Goal: Information Seeking & Learning: Learn about a topic

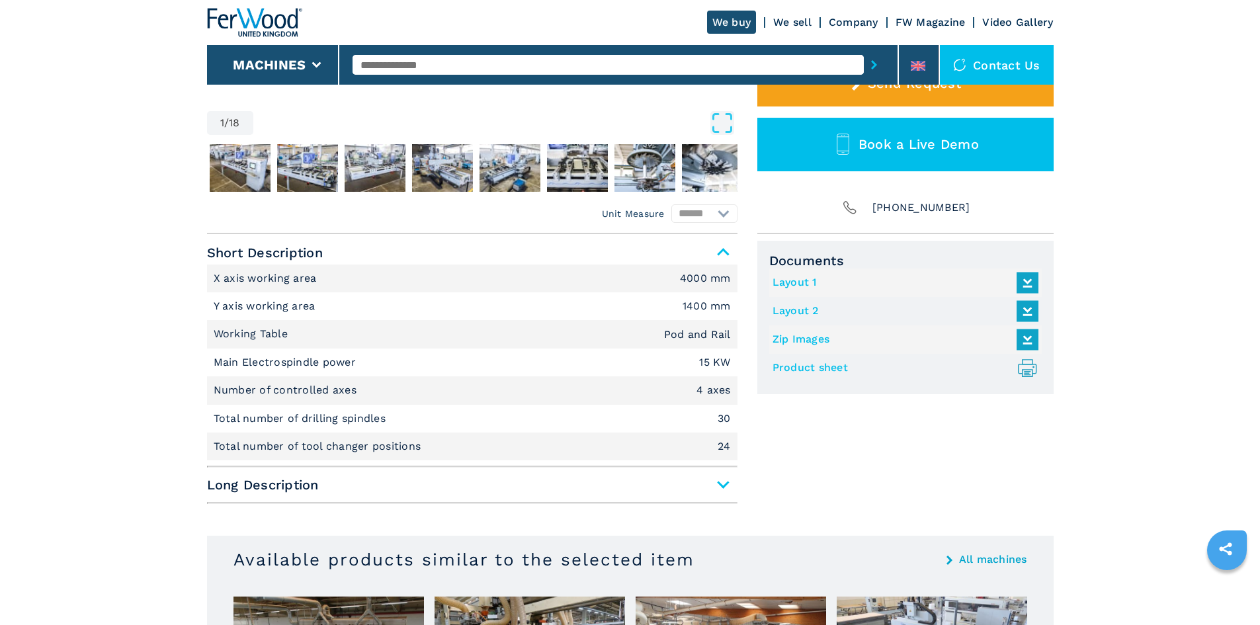
scroll to position [423, 0]
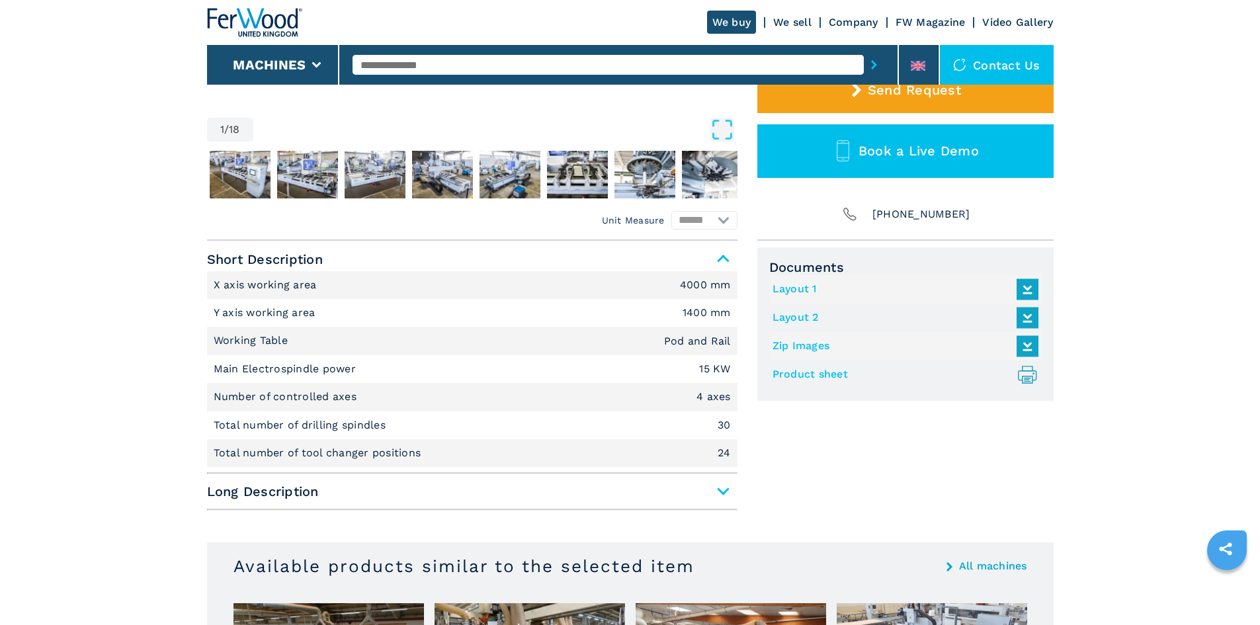
click at [236, 500] on span "Long Description" at bounding box center [472, 491] width 530 height 24
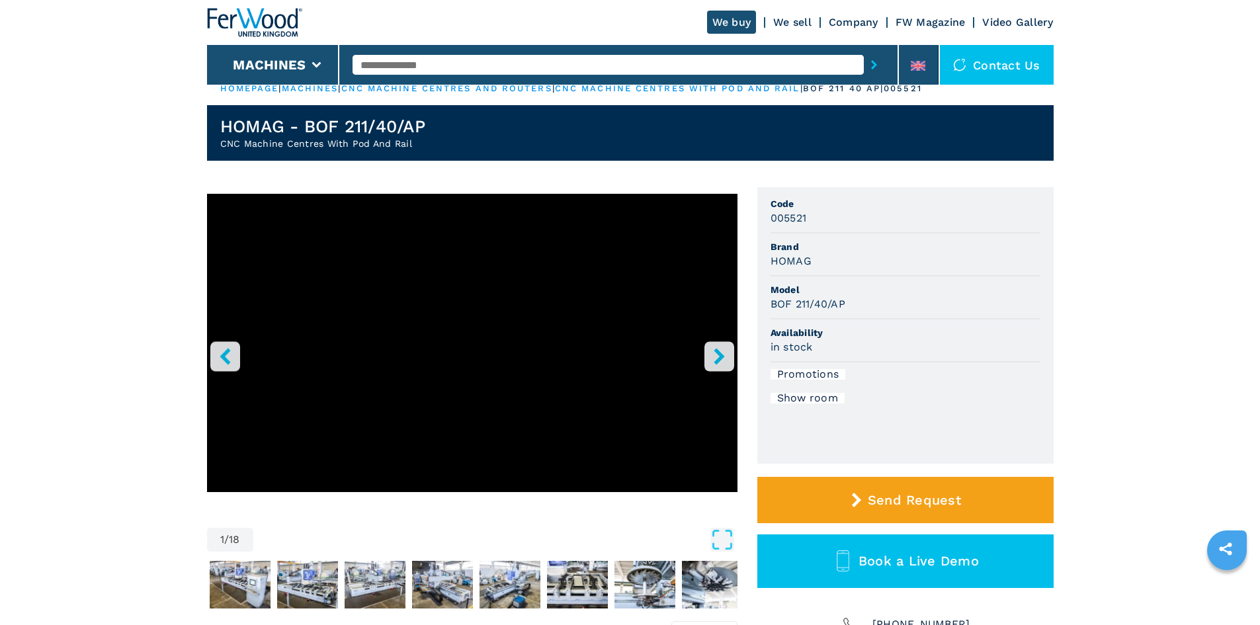
scroll to position [0, 0]
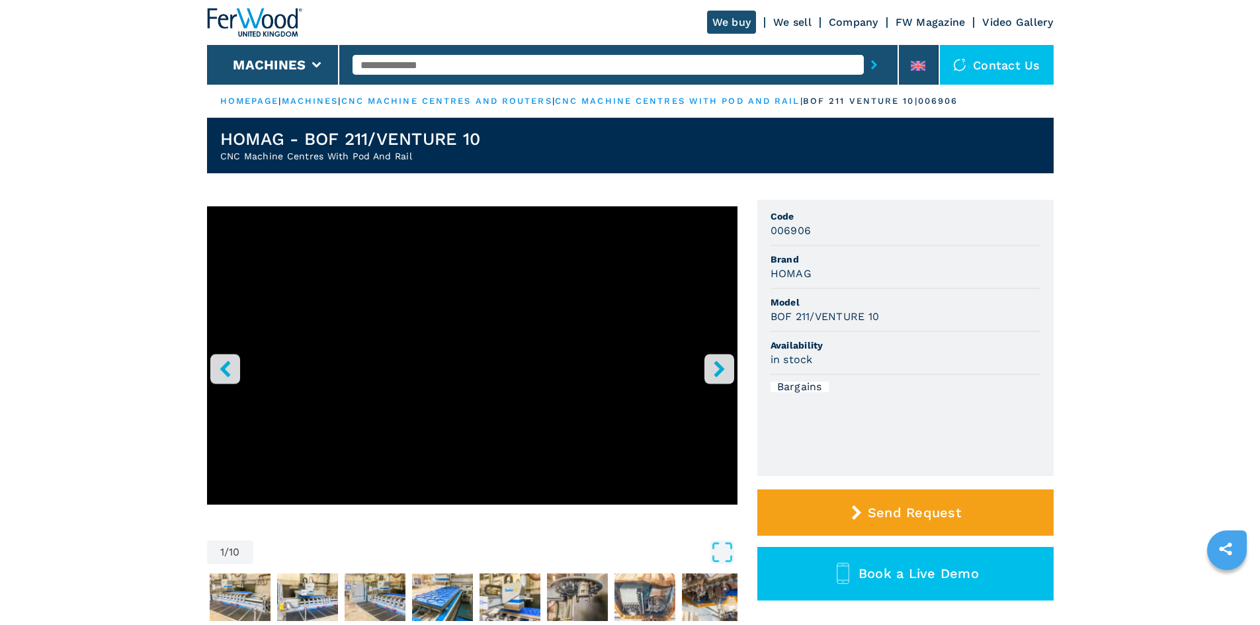
click at [723, 363] on icon "right-button" at bounding box center [719, 368] width 17 height 17
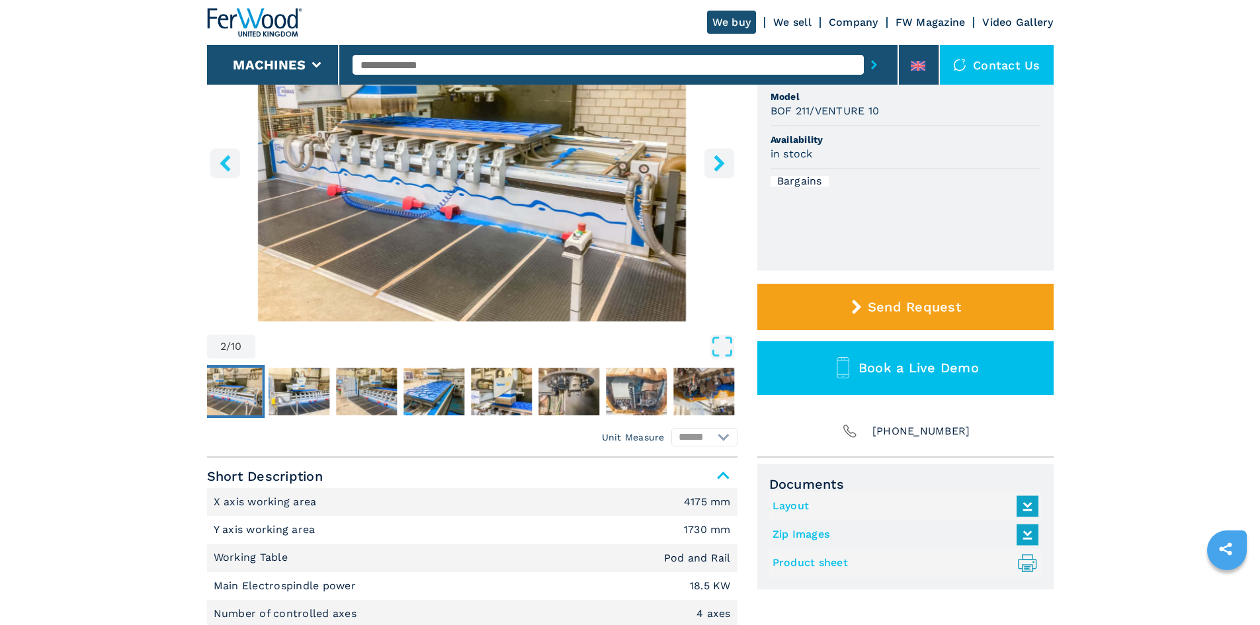
scroll to position [198, 0]
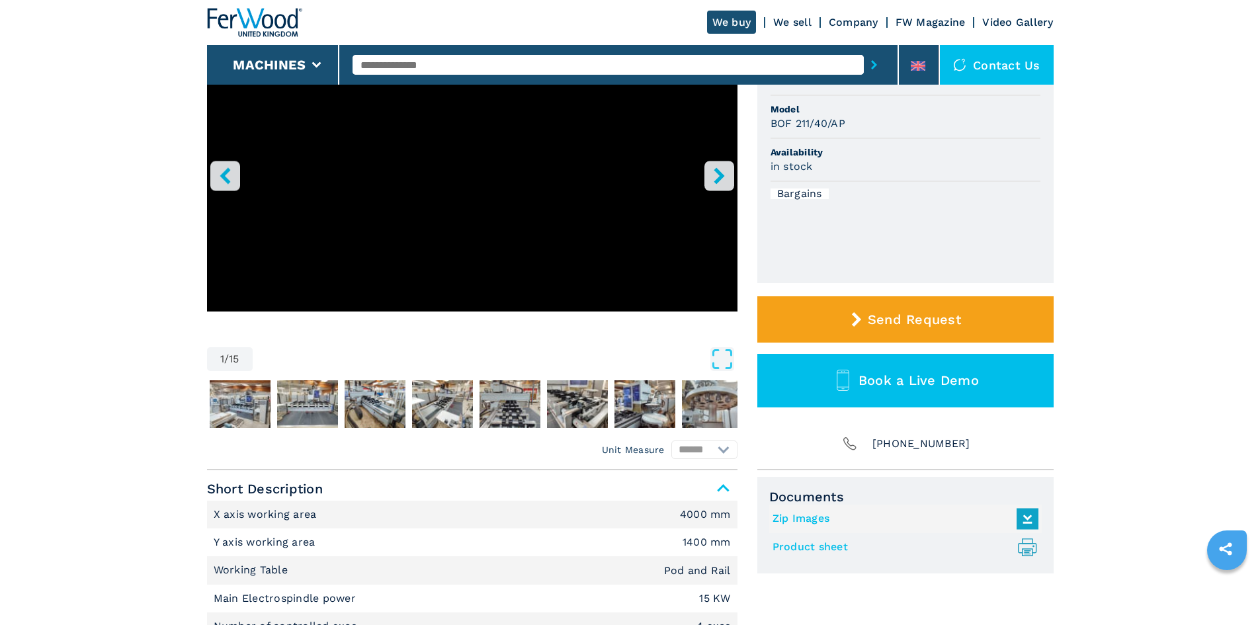
scroll to position [198, 0]
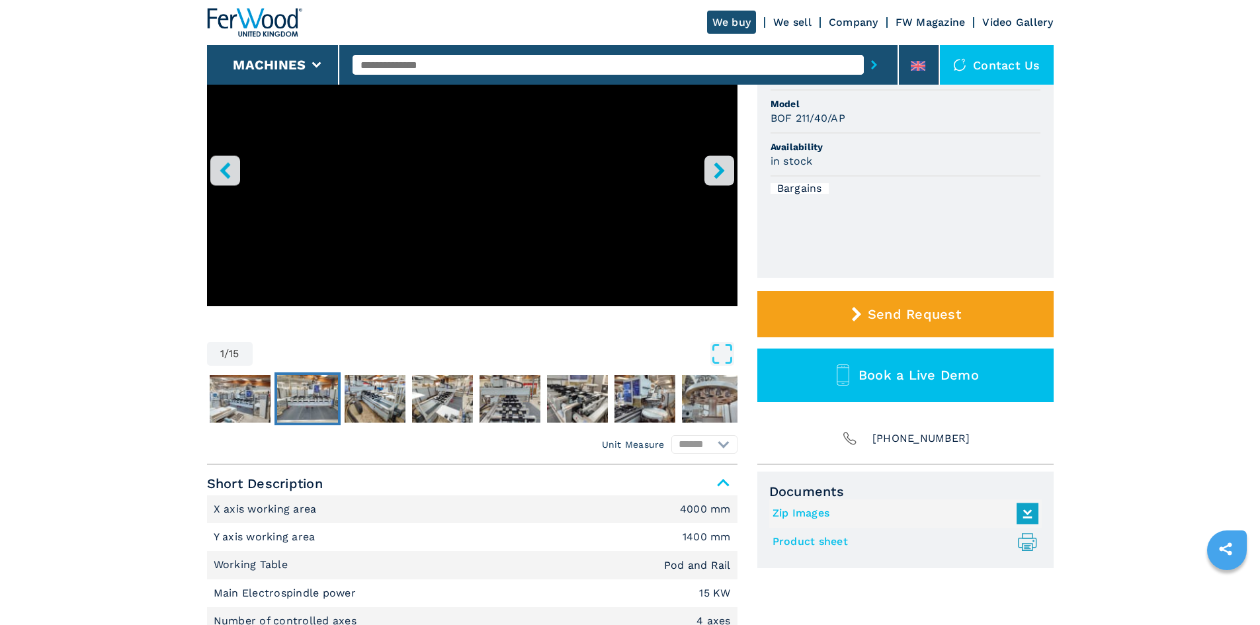
click at [292, 401] on img "Go to Slide 3" at bounding box center [307, 399] width 61 height 48
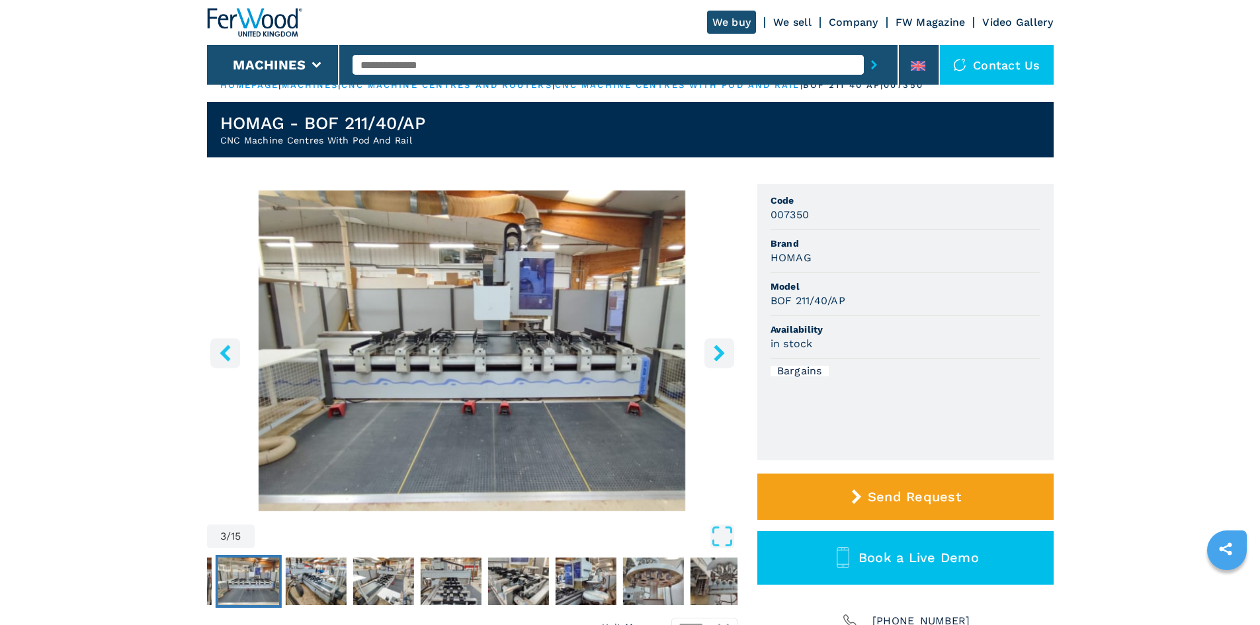
scroll to position [0, 0]
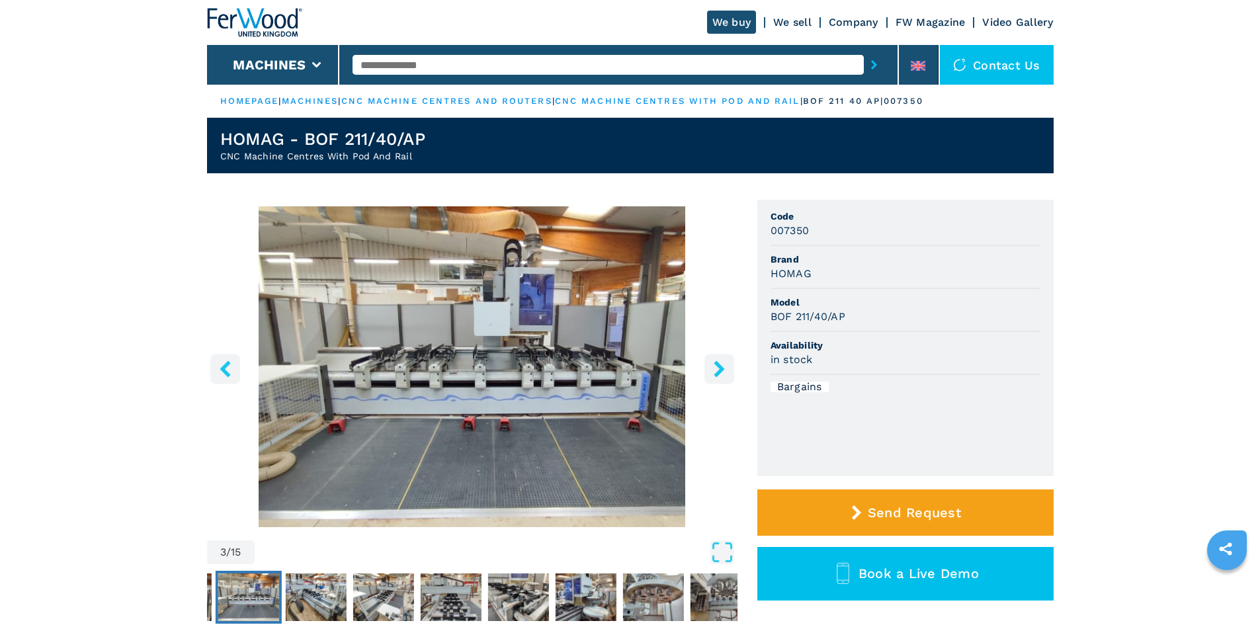
click at [430, 67] on input "text" at bounding box center [607, 65] width 511 height 20
type input "**********"
click at [864, 50] on button "submit-button" at bounding box center [874, 65] width 21 height 30
